Goal: Information Seeking & Learning: Learn about a topic

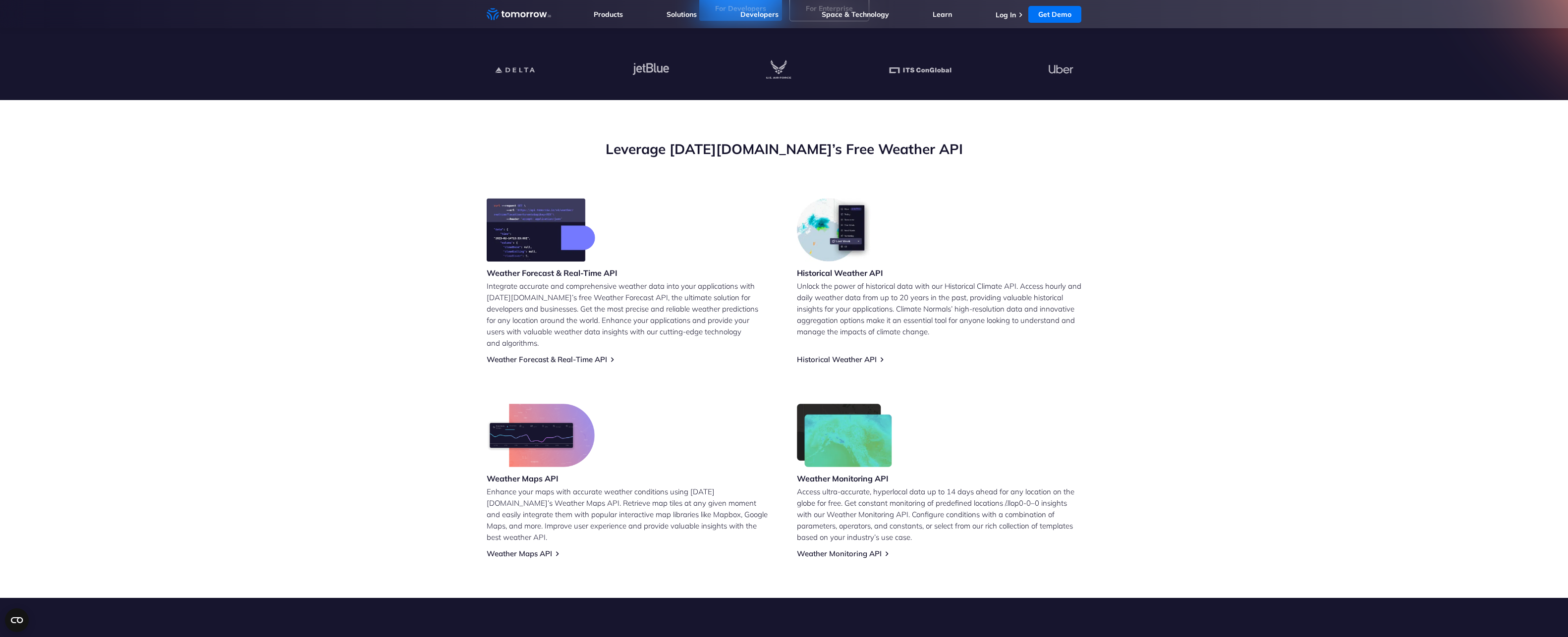
scroll to position [248, 0]
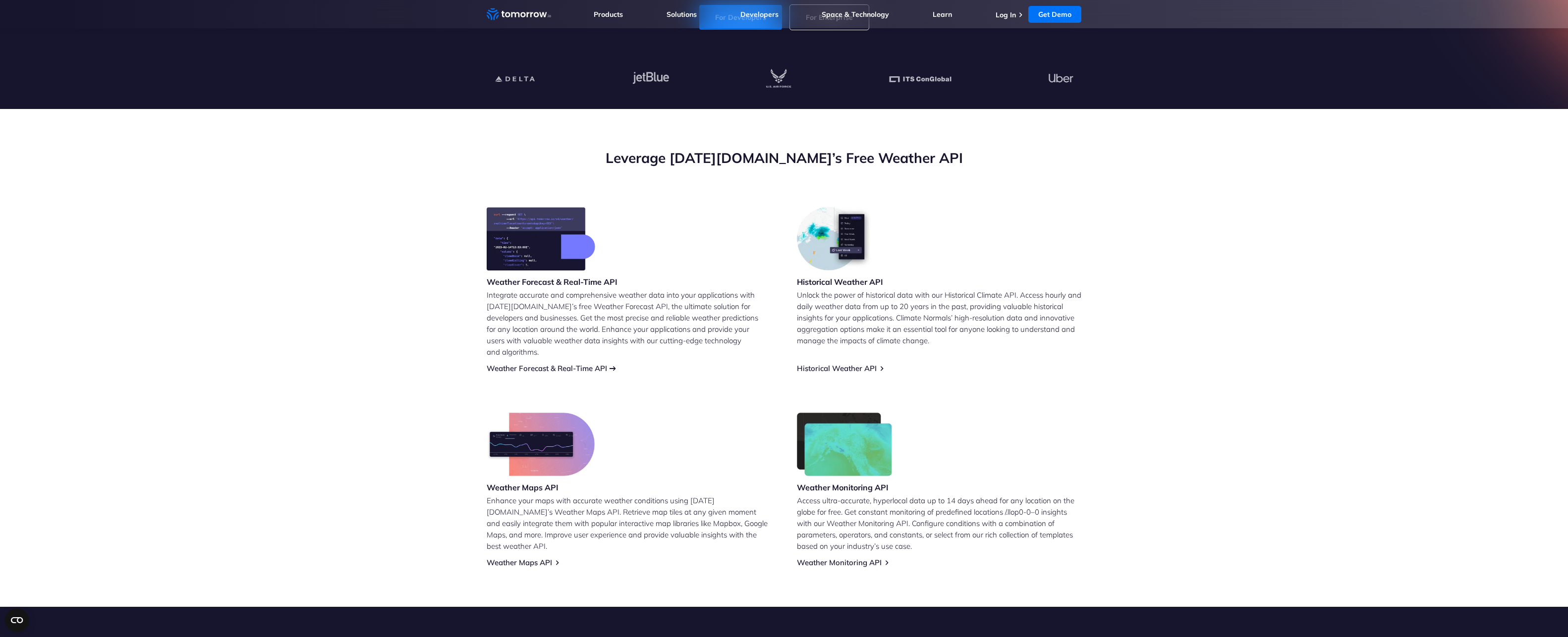
click at [550, 364] on link "Weather Forecast & Real-Time API" at bounding box center [546, 368] width 120 height 10
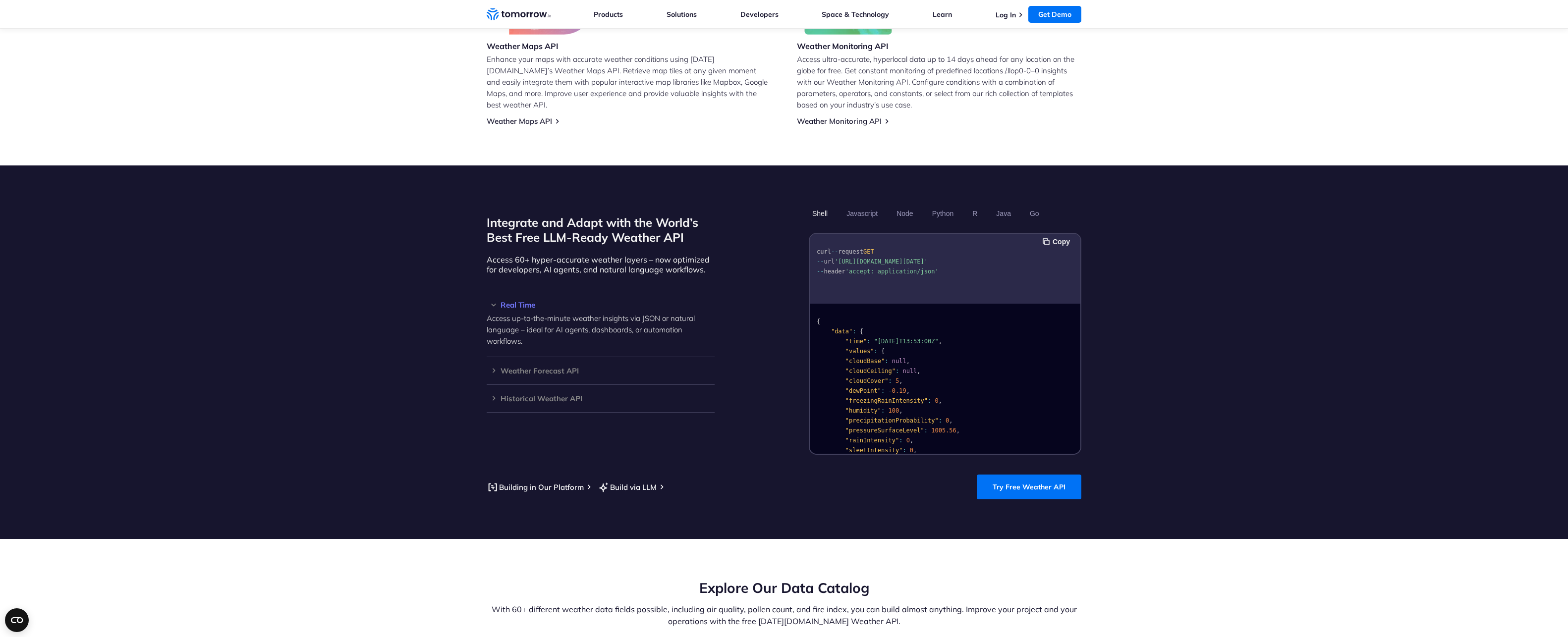
scroll to position [694, 0]
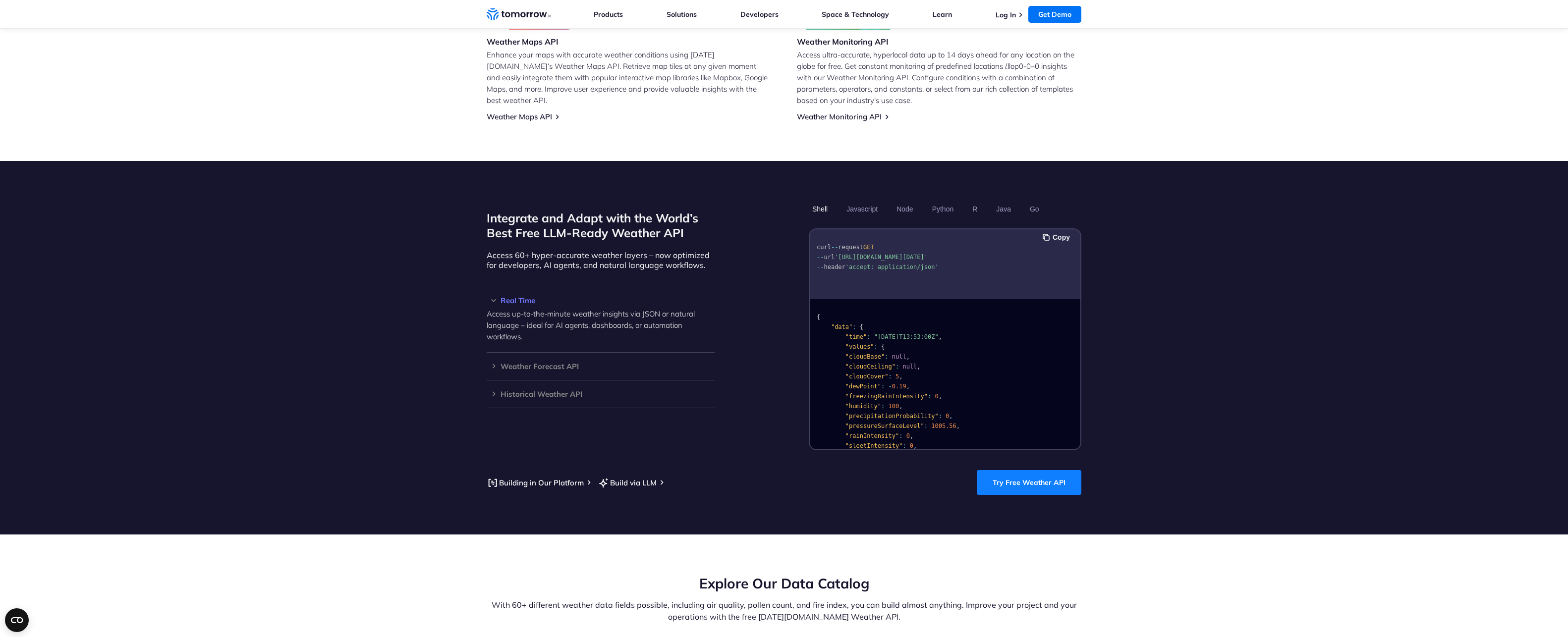
click at [1039, 471] on link "Try Free Weather API" at bounding box center [1029, 483] width 105 height 25
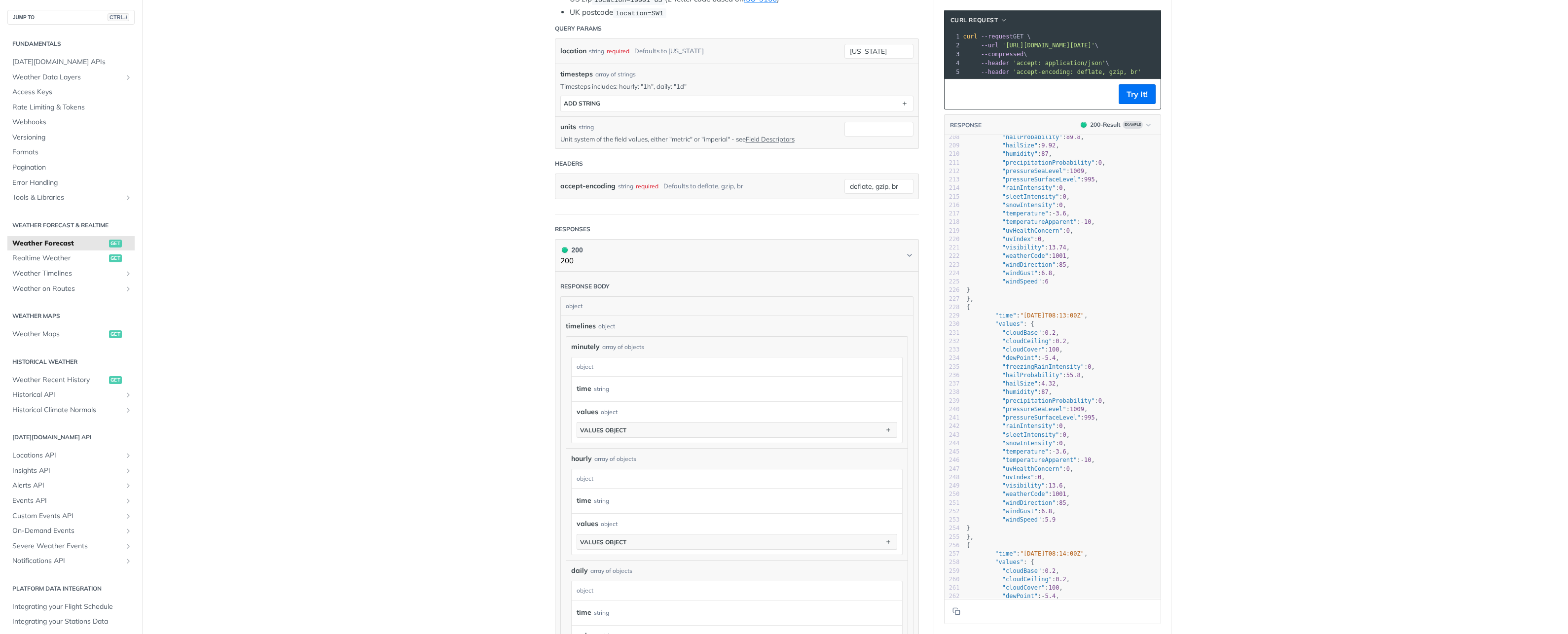
scroll to position [1931, 0]
